Goal: Find specific page/section: Find specific page/section

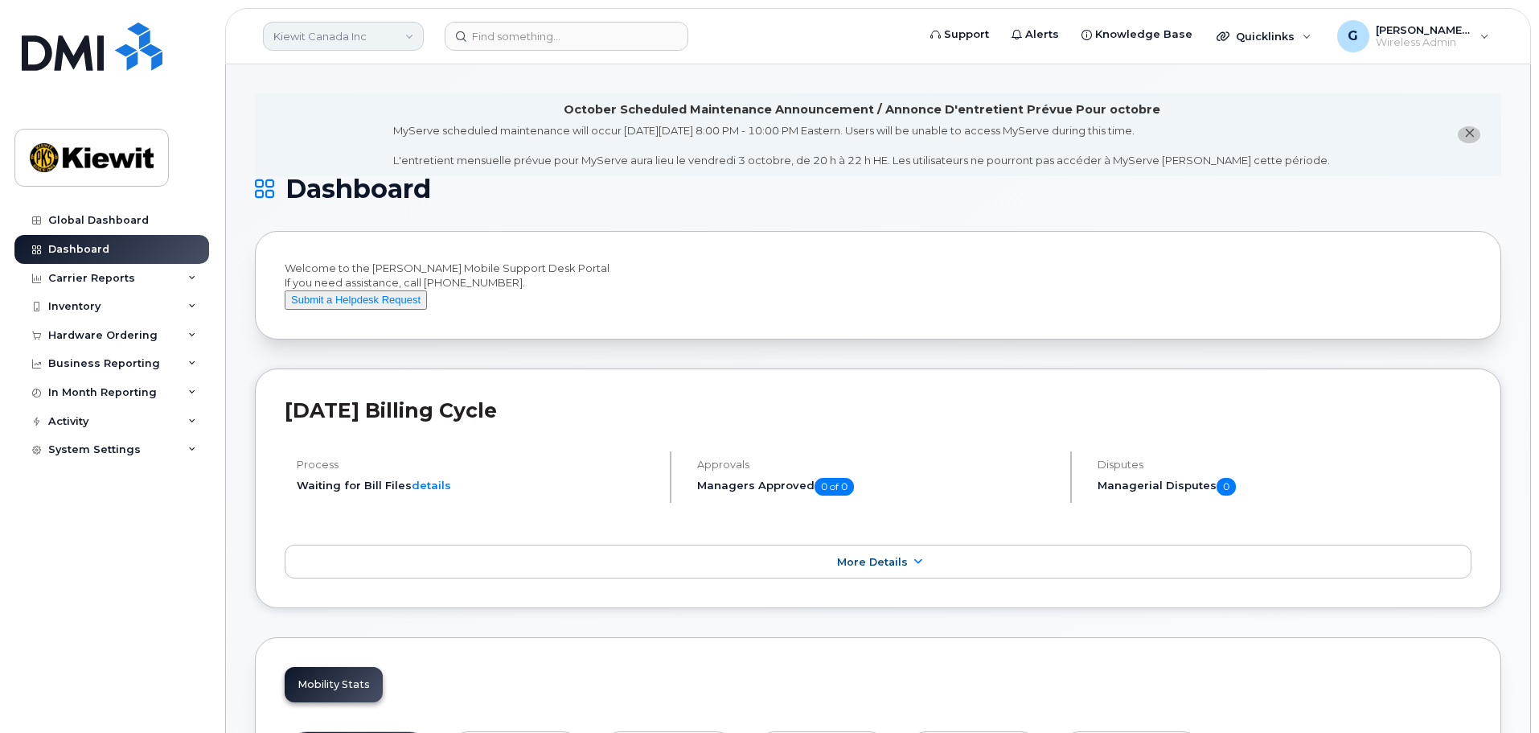
click at [347, 26] on link "Kiewit Canada Inc" at bounding box center [343, 36] width 161 height 29
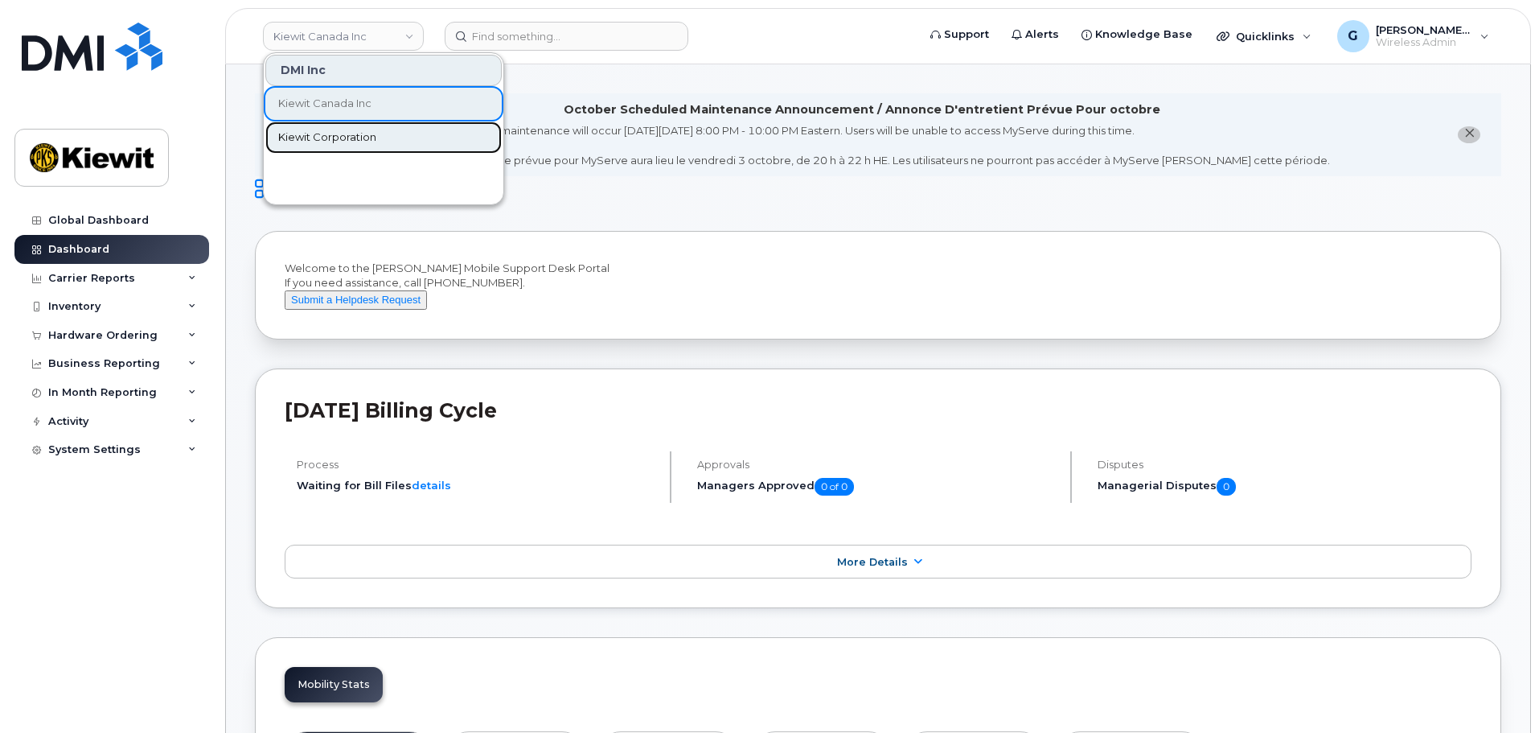
click at [352, 127] on link "Kiewit Corporation" at bounding box center [383, 137] width 236 height 32
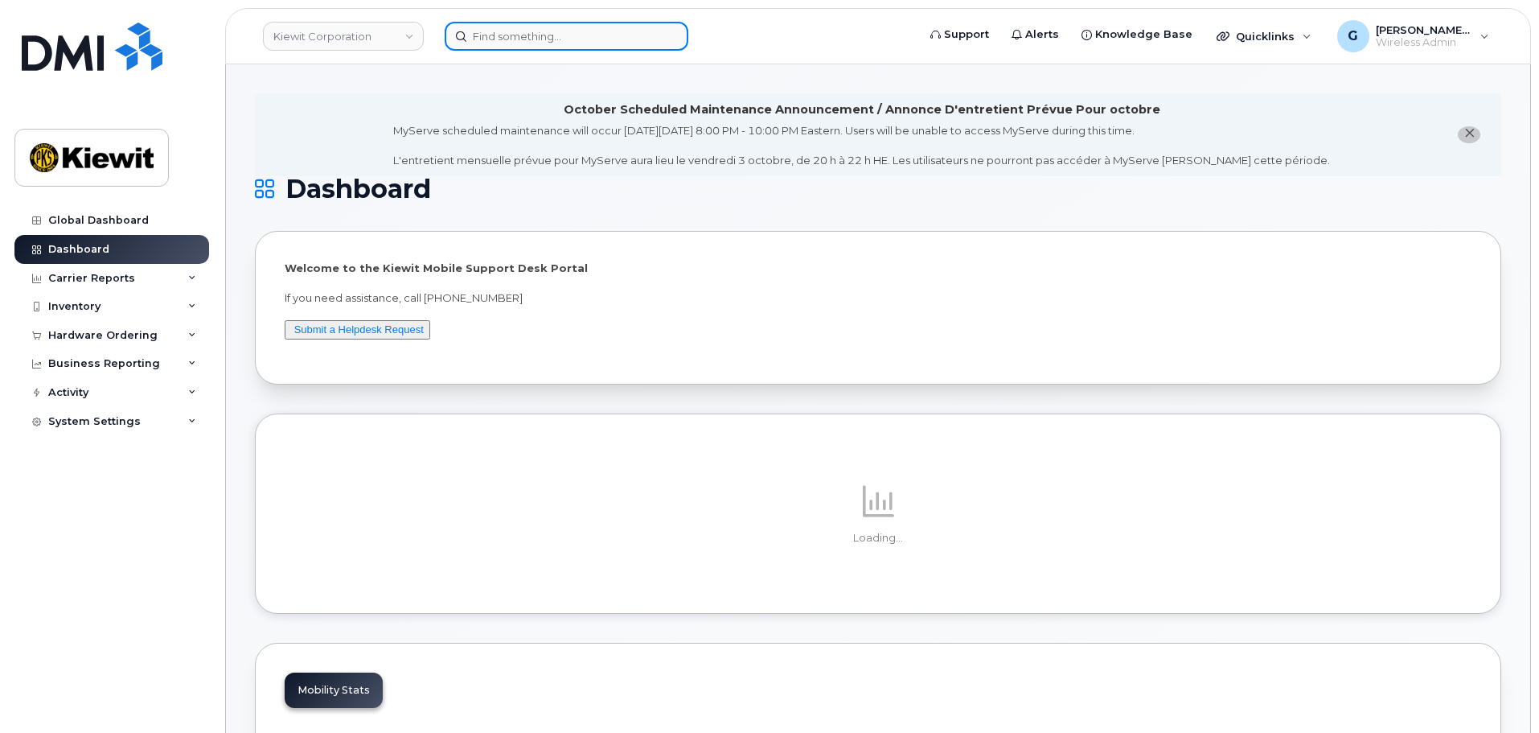
click at [477, 33] on input at bounding box center [567, 36] width 244 height 29
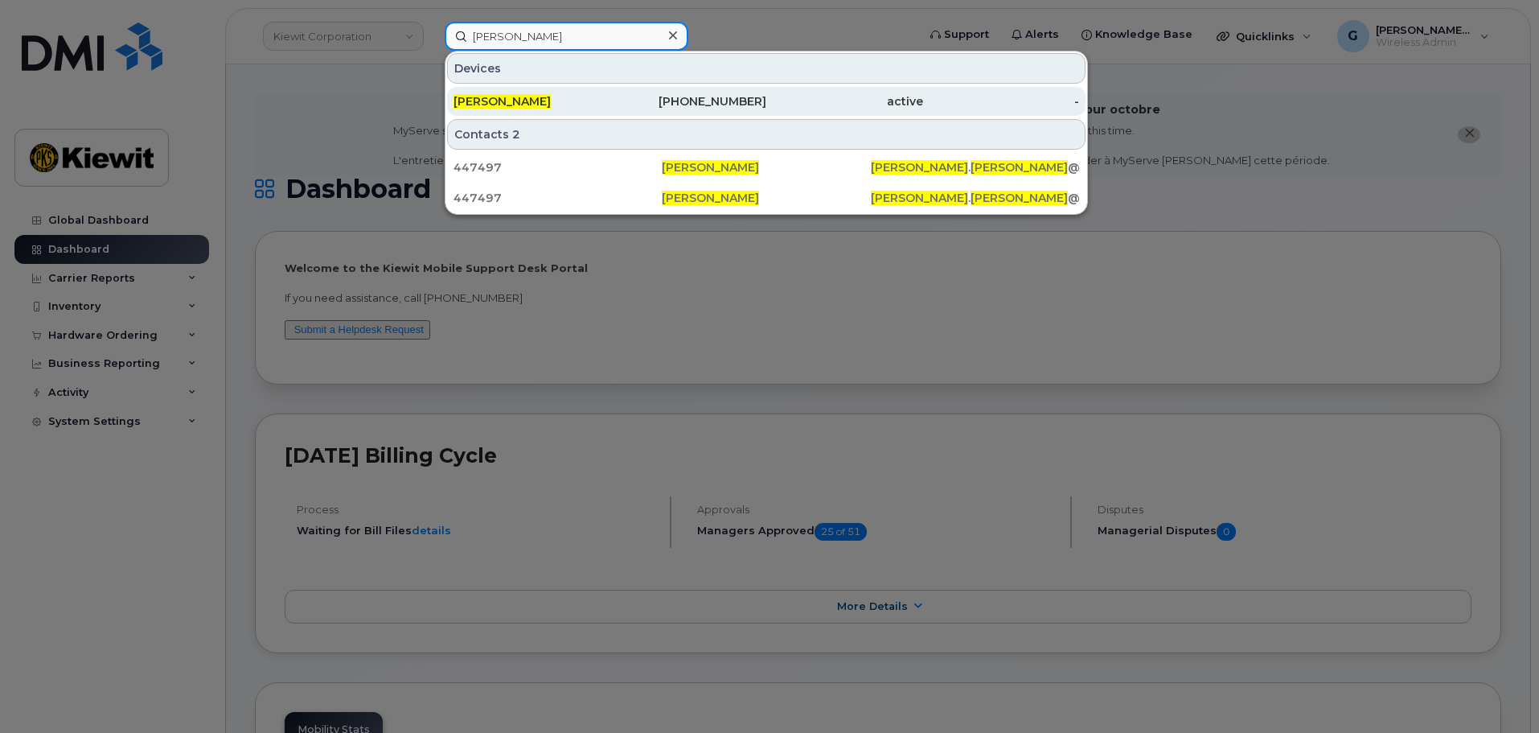
type input "[PERSON_NAME]"
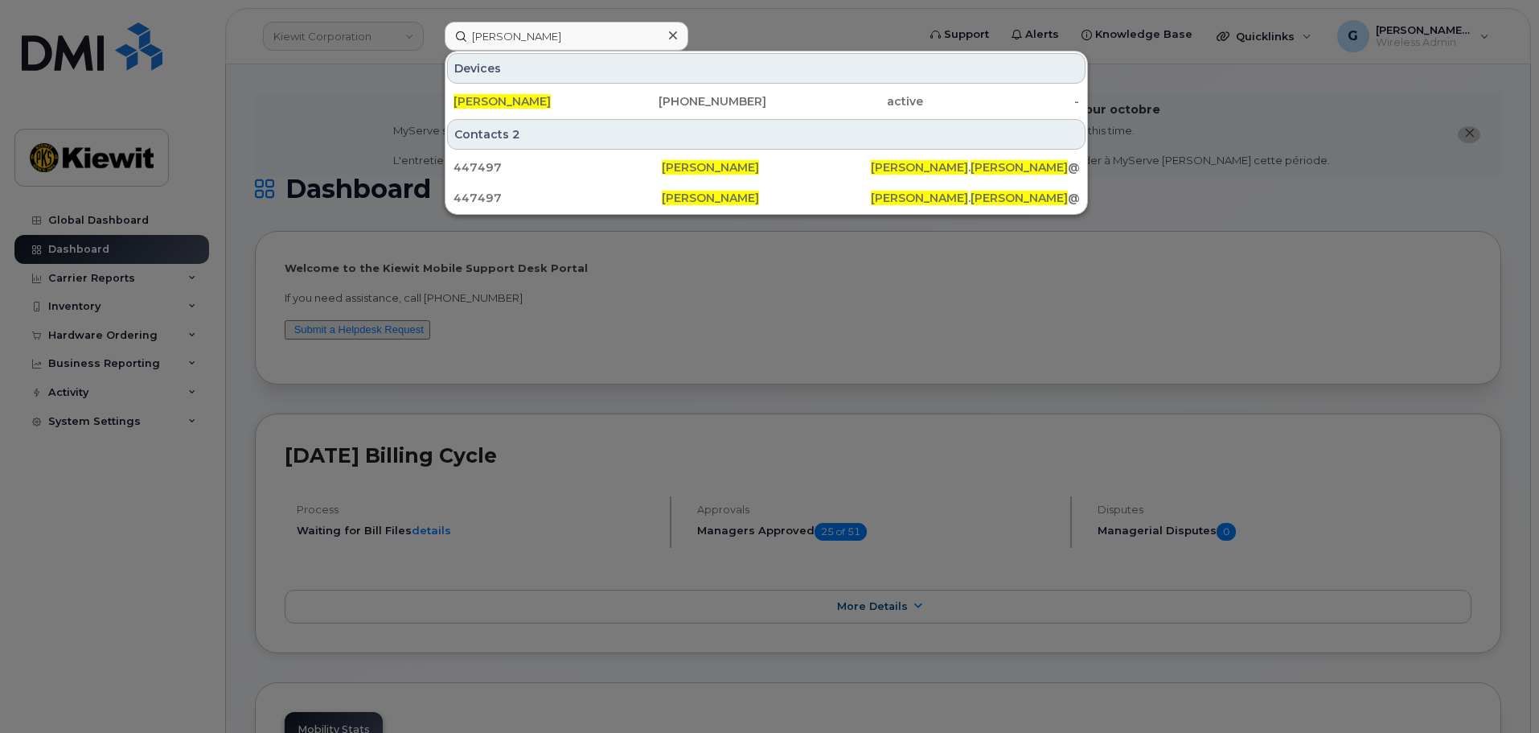
drag, startPoint x: 598, startPoint y: 91, endPoint x: 635, endPoint y: 130, distance: 54.6
click at [598, 91] on div "[PERSON_NAME]" at bounding box center [532, 101] width 157 height 29
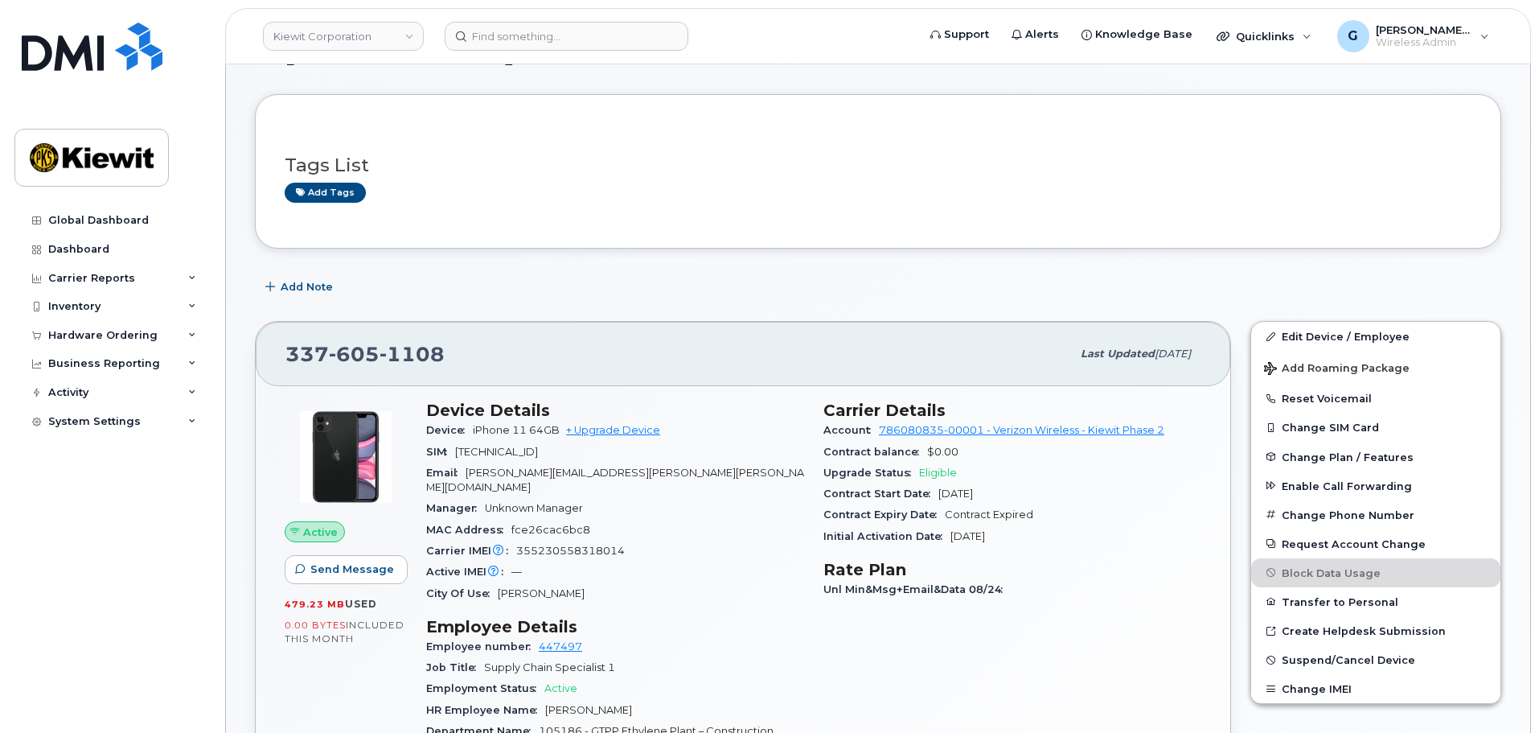
scroll to position [322, 0]
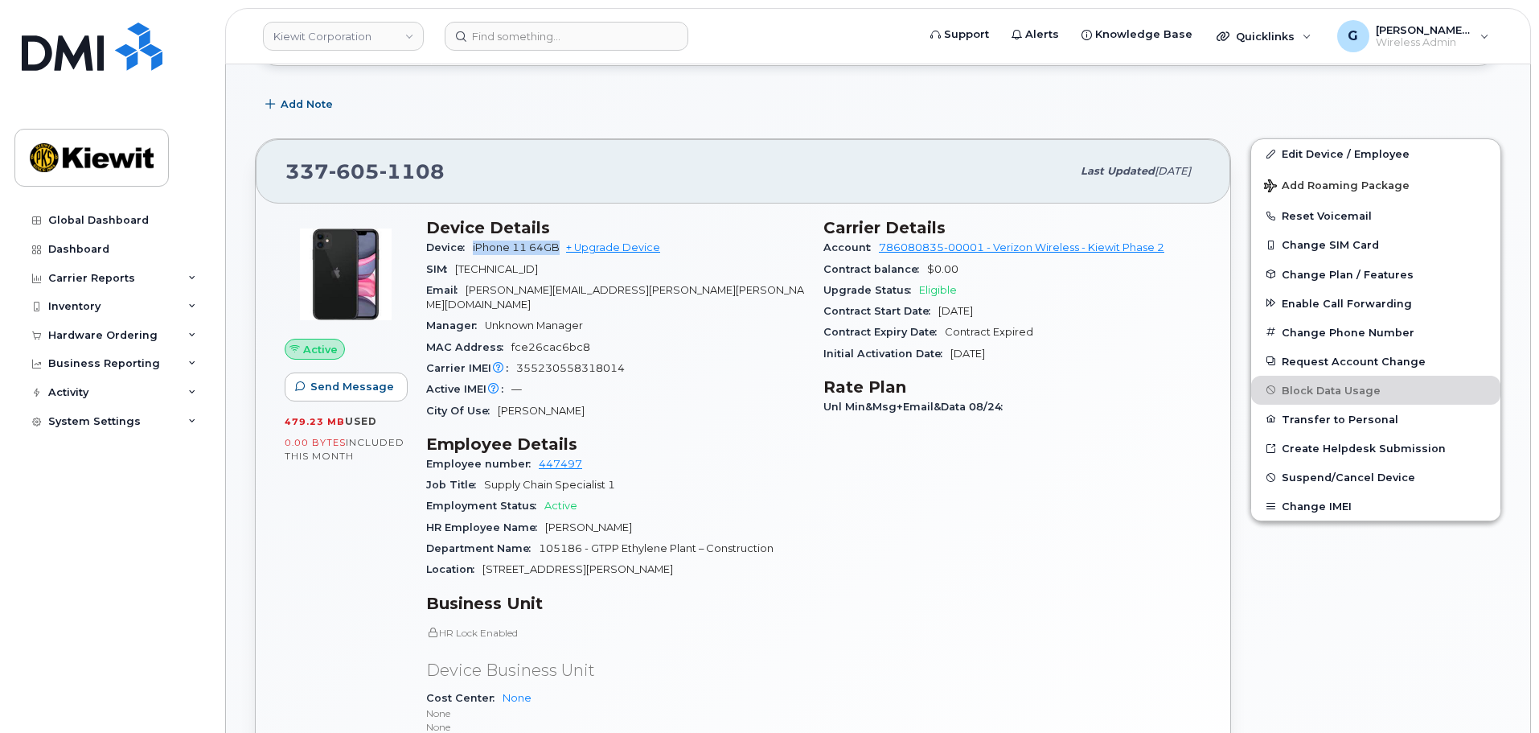
drag, startPoint x: 560, startPoint y: 241, endPoint x: 472, endPoint y: 239, distance: 87.7
click at [472, 239] on div "Device iPhone 11 64GB + Upgrade Device" at bounding box center [615, 247] width 378 height 21
copy span "iPhone 11 64GB"
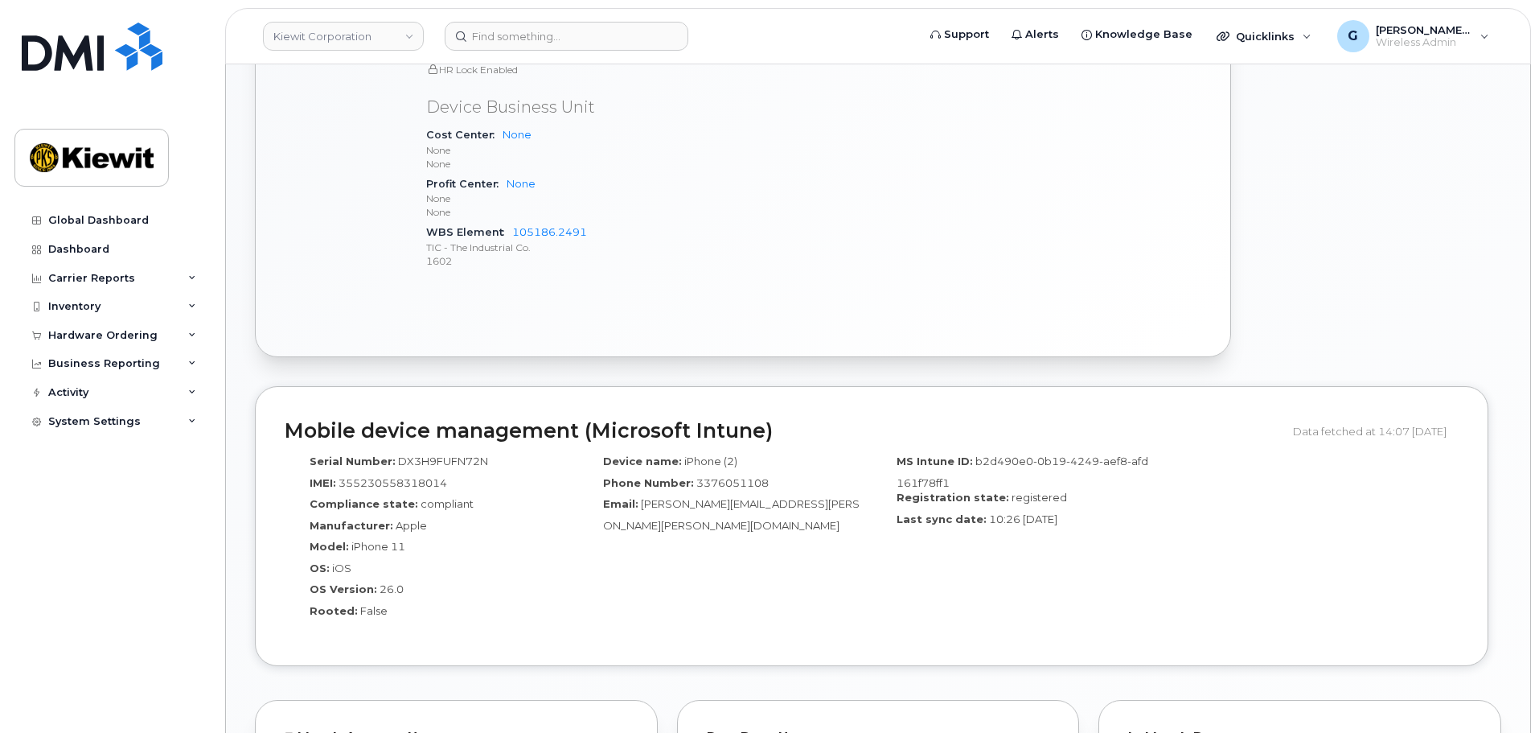
scroll to position [483, 0]
